Goal: Information Seeking & Learning: Learn about a topic

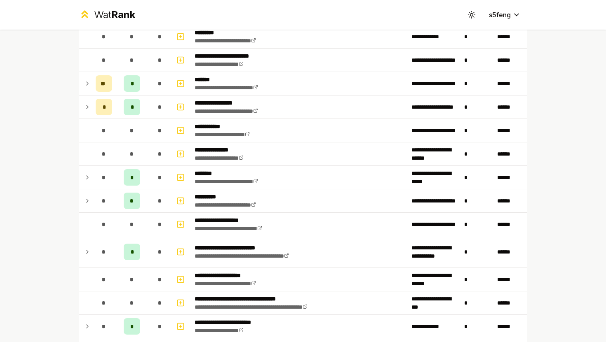
scroll to position [167, 0]
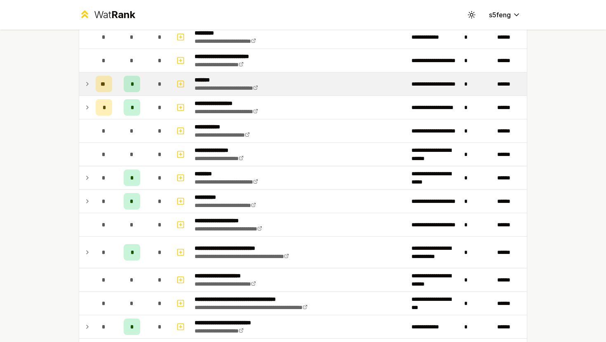
click at [88, 84] on icon at bounding box center [87, 84] width 7 height 10
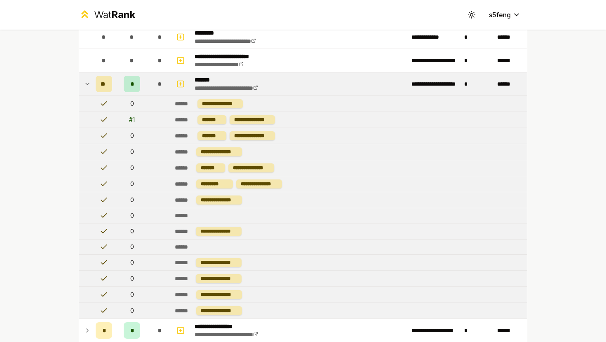
click at [88, 84] on icon at bounding box center [87, 84] width 7 height 10
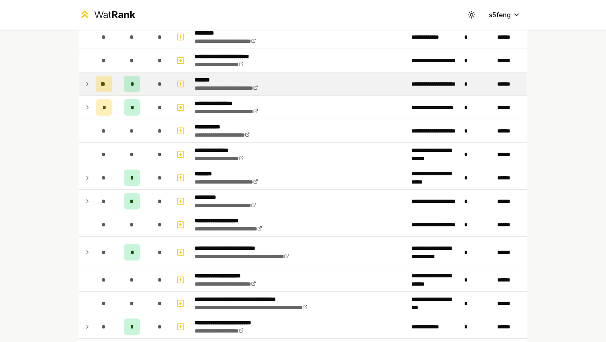
click at [131, 86] on span "*" at bounding box center [132, 84] width 2 height 8
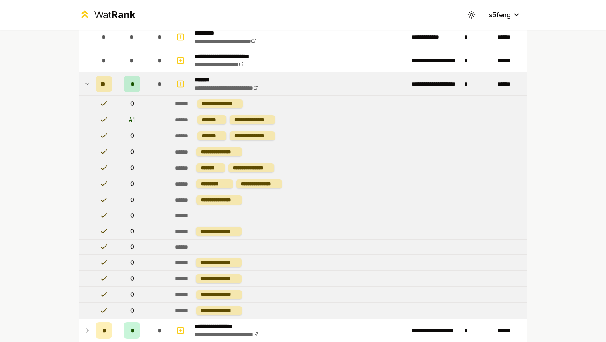
click at [131, 86] on span "*" at bounding box center [132, 84] width 2 height 8
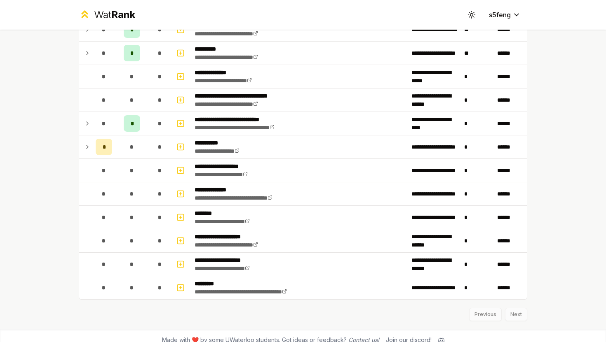
scroll to position [1006, 0]
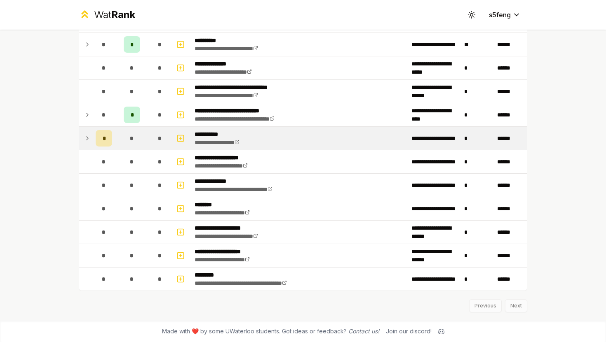
click at [96, 139] on div "*" at bounding box center [104, 138] width 16 height 16
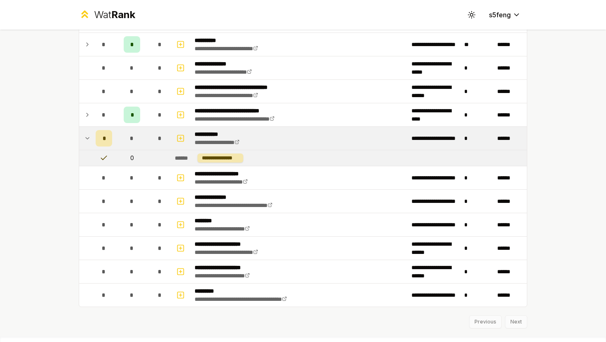
click at [96, 139] on div "*" at bounding box center [104, 138] width 16 height 16
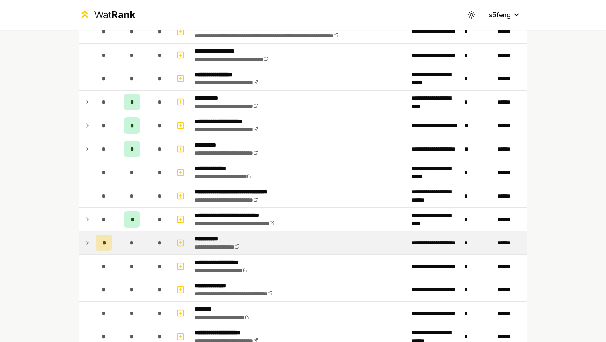
scroll to position [900, 0]
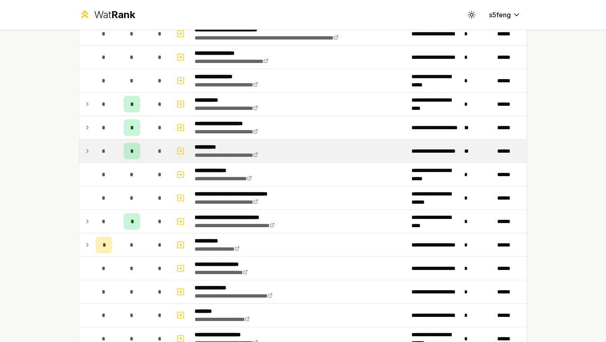
click at [94, 155] on td "*" at bounding box center [103, 151] width 23 height 23
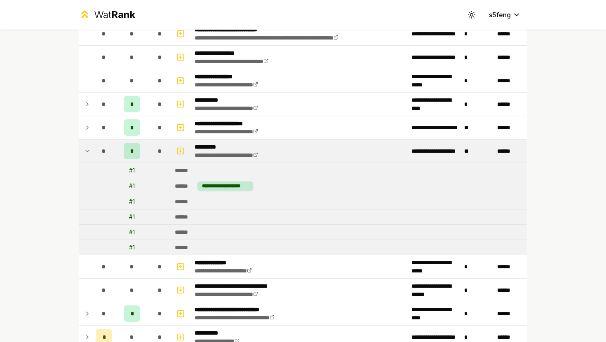
click at [94, 155] on td "*" at bounding box center [103, 151] width 23 height 23
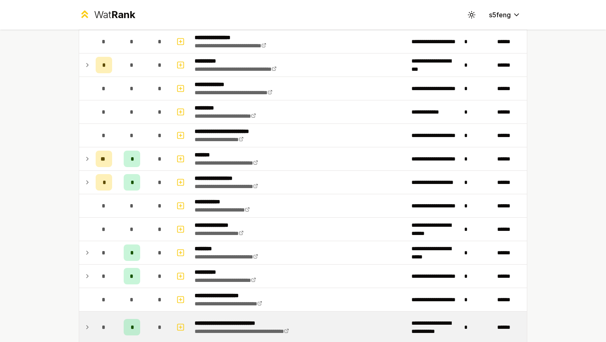
scroll to position [89, 0]
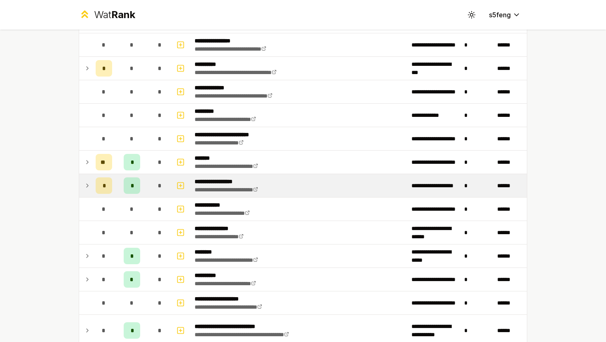
click at [88, 187] on icon at bounding box center [87, 186] width 7 height 10
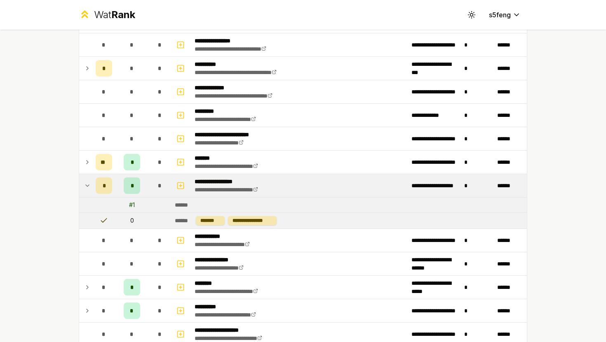
click at [88, 187] on icon at bounding box center [87, 186] width 7 height 10
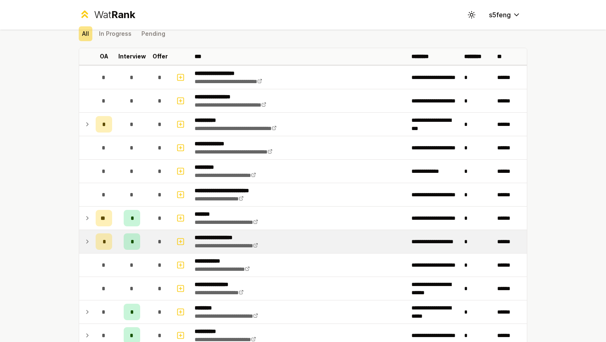
scroll to position [29, 0]
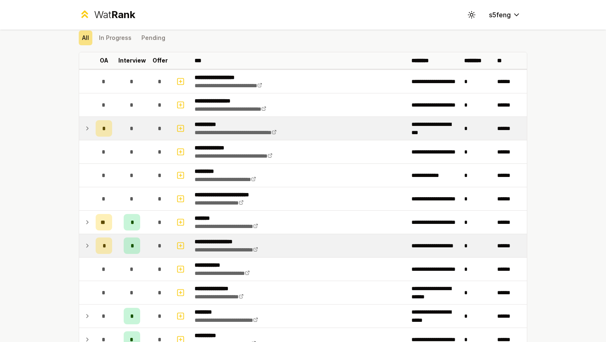
click at [81, 133] on td at bounding box center [85, 128] width 13 height 23
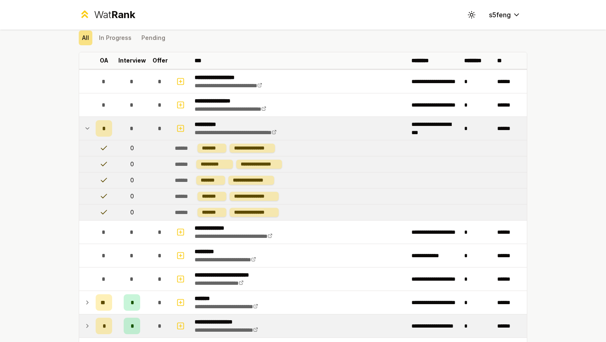
click at [84, 130] on icon at bounding box center [87, 129] width 7 height 10
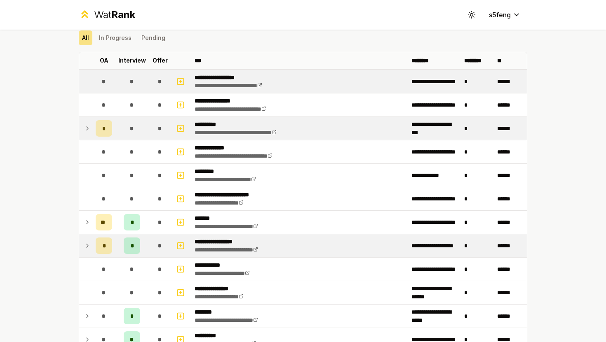
click at [91, 84] on td at bounding box center [85, 81] width 13 height 23
